Goal: Information Seeking & Learning: Check status

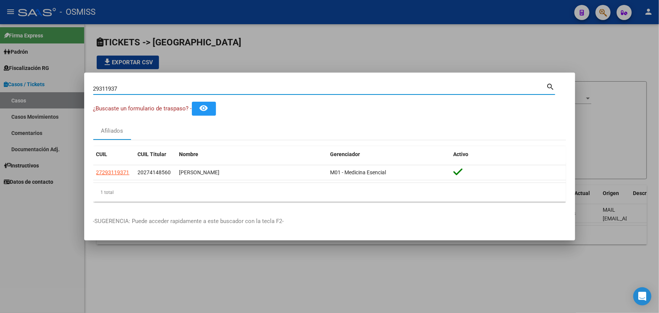
click at [69, 90] on div "29311937 Buscar (apellido, dni, cuil, nro traspaso, cuit, obra social) search ¿…" at bounding box center [329, 156] width 659 height 313
type input "12220954"
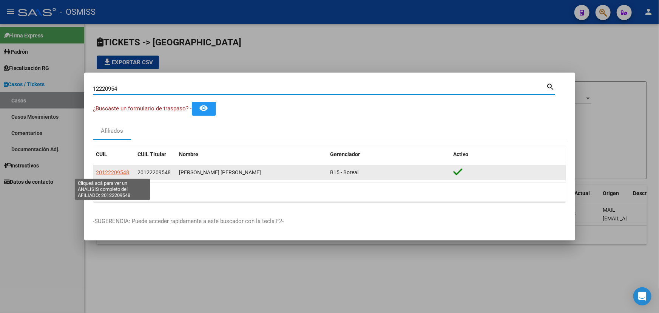
click at [112, 174] on span "20122209548" at bounding box center [112, 172] width 33 height 6
type textarea "20122209548"
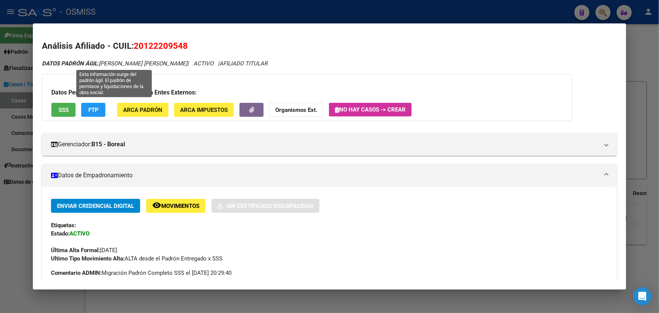
drag, startPoint x: 109, startPoint y: 65, endPoint x: 267, endPoint y: 65, distance: 157.4
click at [238, 65] on icon "DATOS PADRÓN ÁGIL: [PERSON_NAME] [PERSON_NAME] | ACTIVO | AFILIADO TITULAR" at bounding box center [154, 63] width 225 height 7
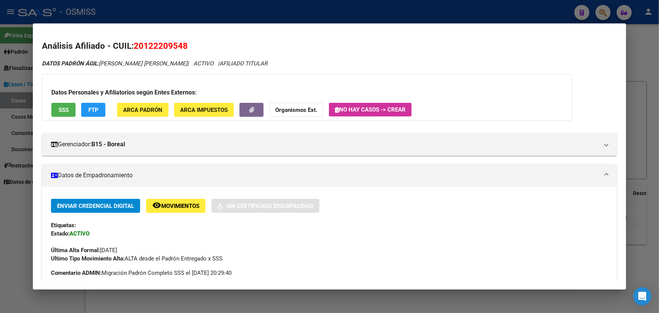
click at [338, 62] on div "DATOS PADRÓN ÁGIL: [PERSON_NAME] [PERSON_NAME] | ACTIVO | AFILIADO TITULAR" at bounding box center [329, 63] width 575 height 9
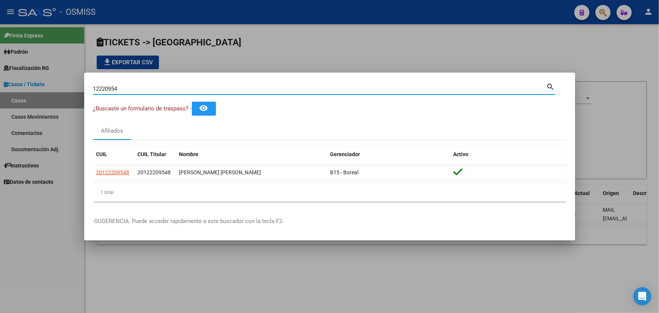
drag, startPoint x: 131, startPoint y: 89, endPoint x: 0, endPoint y: 96, distance: 131.2
click at [0, 97] on div "12220954 Buscar (apellido, dni, cuil, nro traspaso, cuit, obra social) search ¿…" at bounding box center [329, 156] width 659 height 313
paste input "29311937"
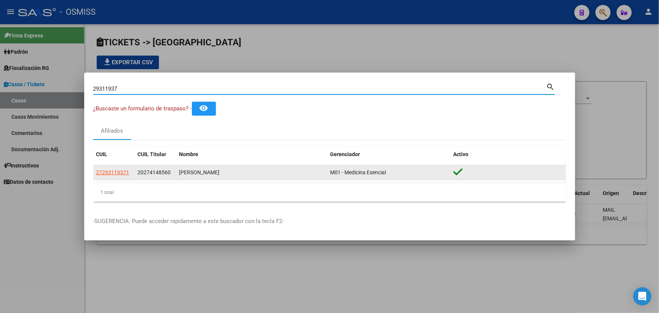
type input "29311937"
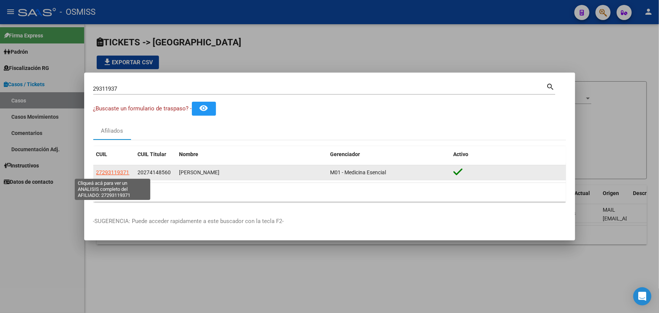
click at [121, 173] on span "27293119371" at bounding box center [112, 172] width 33 height 6
type textarea "27293119371"
